Goal: Navigation & Orientation: Find specific page/section

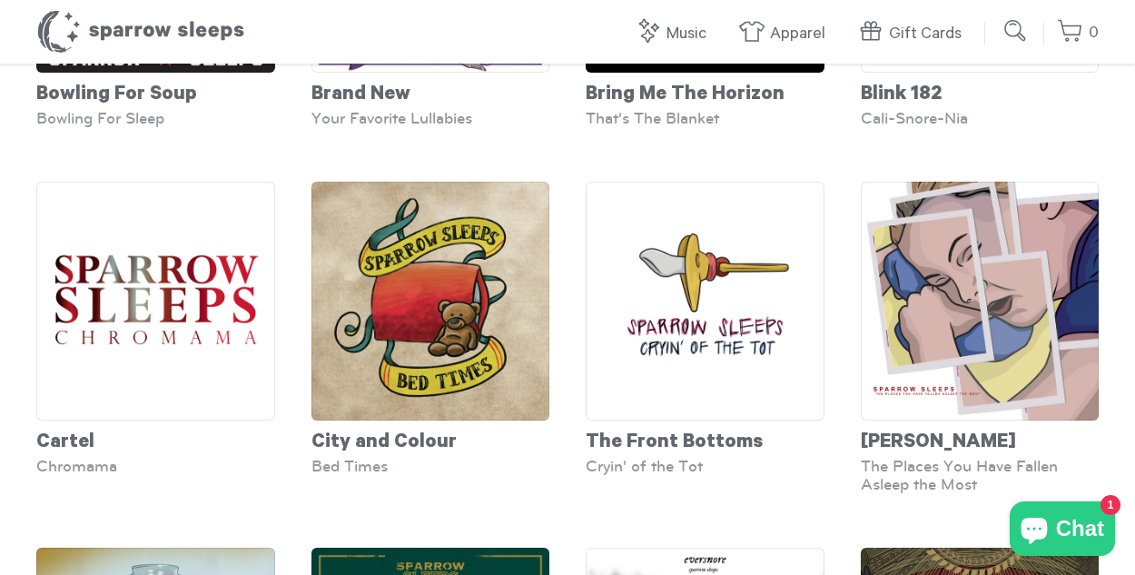
scroll to position [1452, 0]
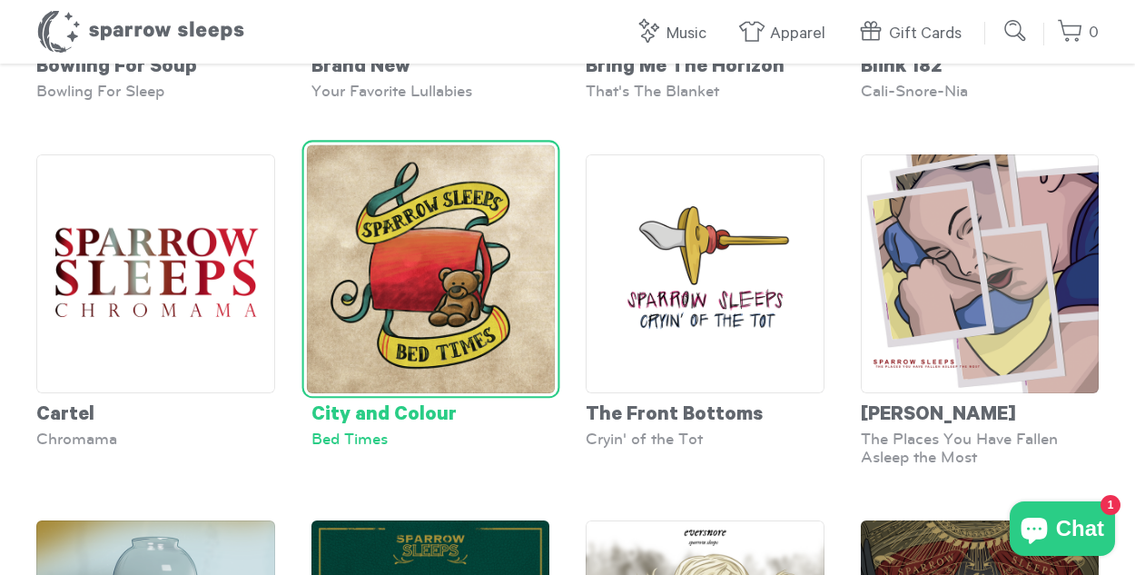
click at [428, 302] on img at bounding box center [430, 269] width 248 height 248
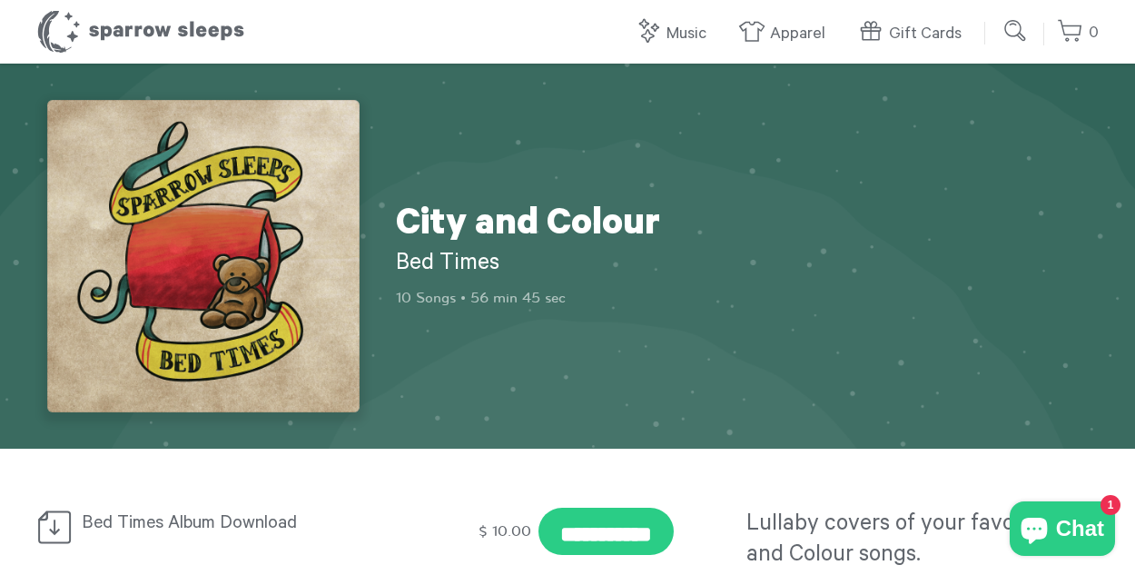
click at [218, 265] on img at bounding box center [203, 256] width 312 height 312
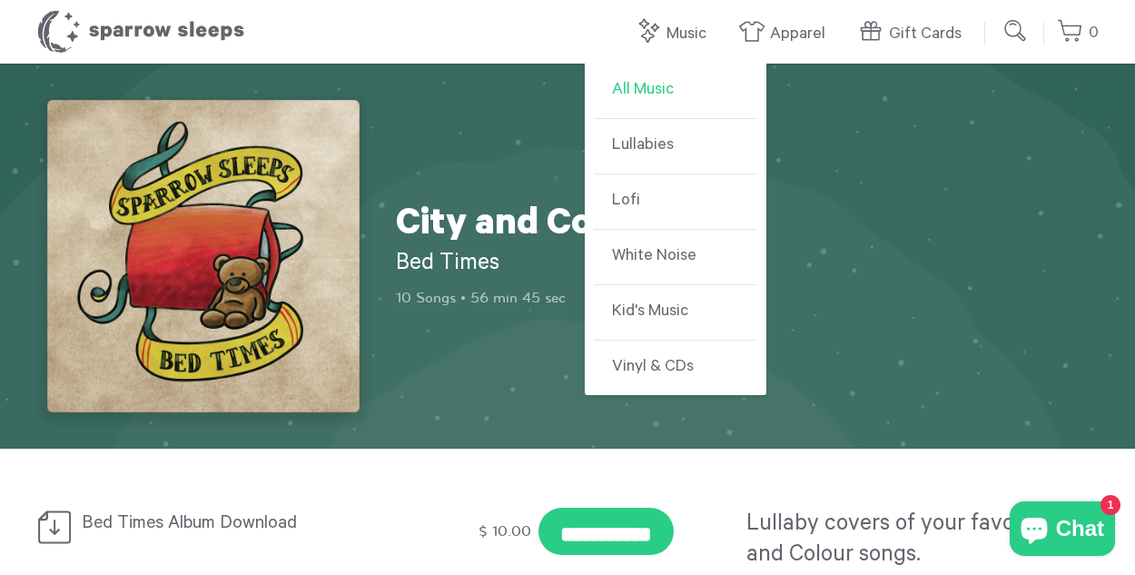
click at [643, 90] on link "All Music" at bounding box center [675, 91] width 163 height 55
